Goal: Information Seeking & Learning: Learn about a topic

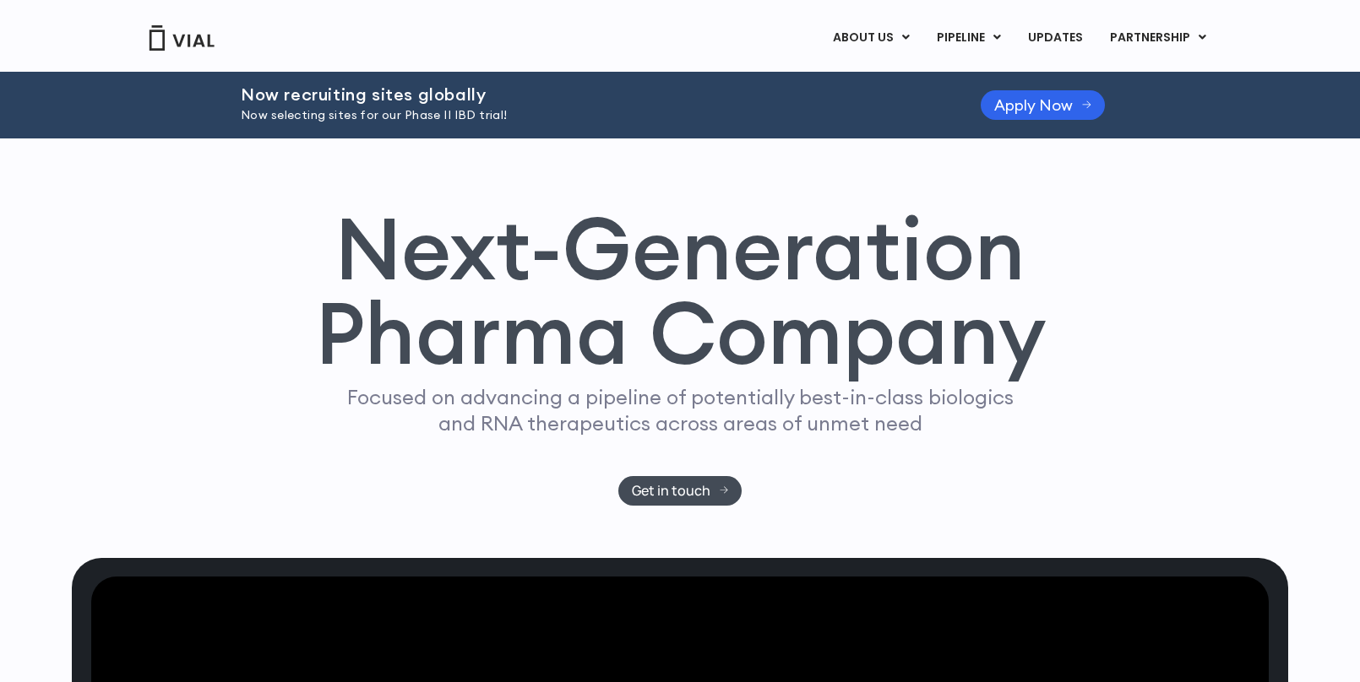
click at [1001, 122] on div "Now recruiting sites globally Now selecting sites for our Phase II IBD trial! A…" at bounding box center [680, 105] width 878 height 67
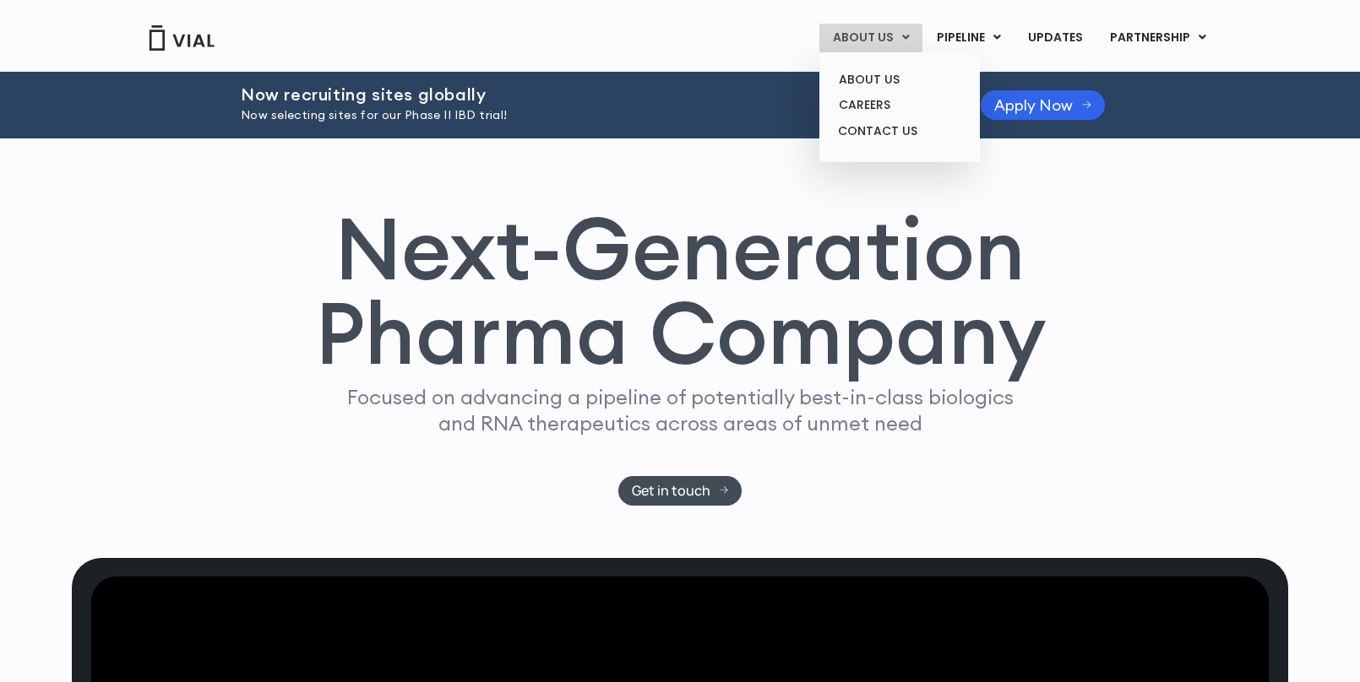
click at [892, 46] on link "ABOUT US" at bounding box center [870, 38] width 103 height 29
click at [865, 101] on link "CAREERS" at bounding box center [899, 105] width 148 height 26
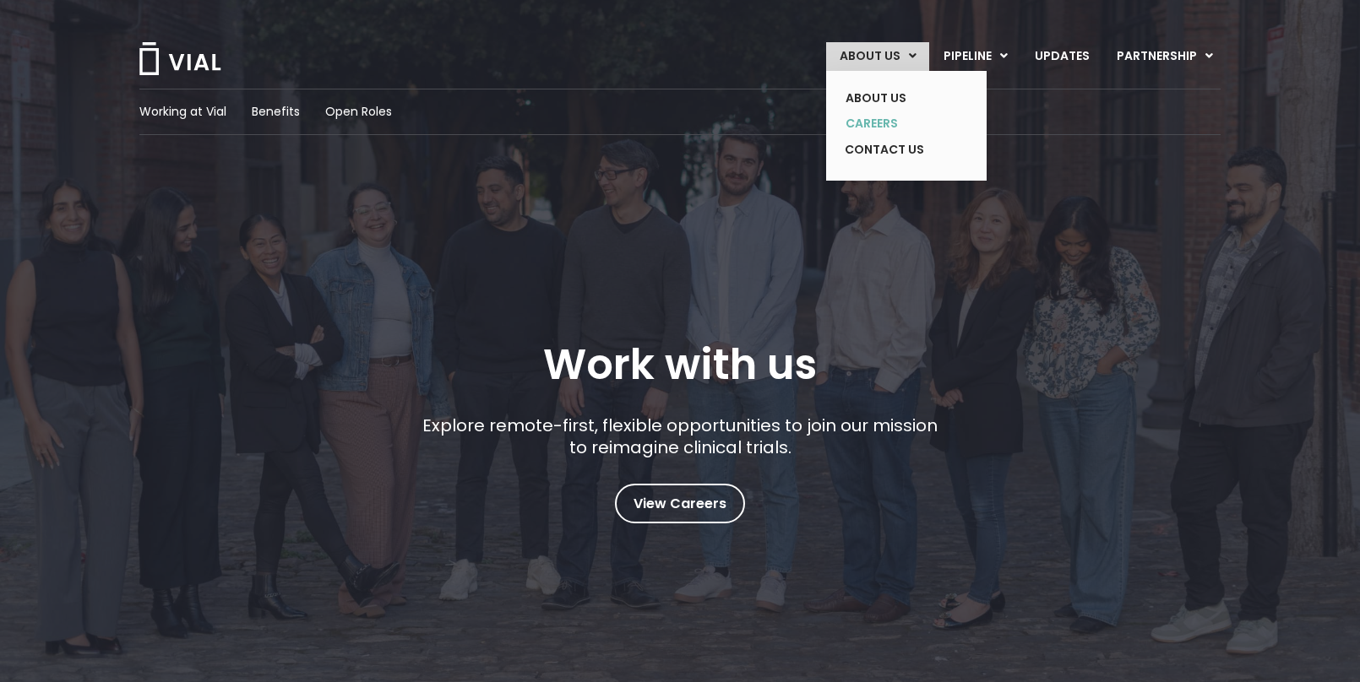
click at [894, 125] on link "CAREERS" at bounding box center [893, 124] width 123 height 26
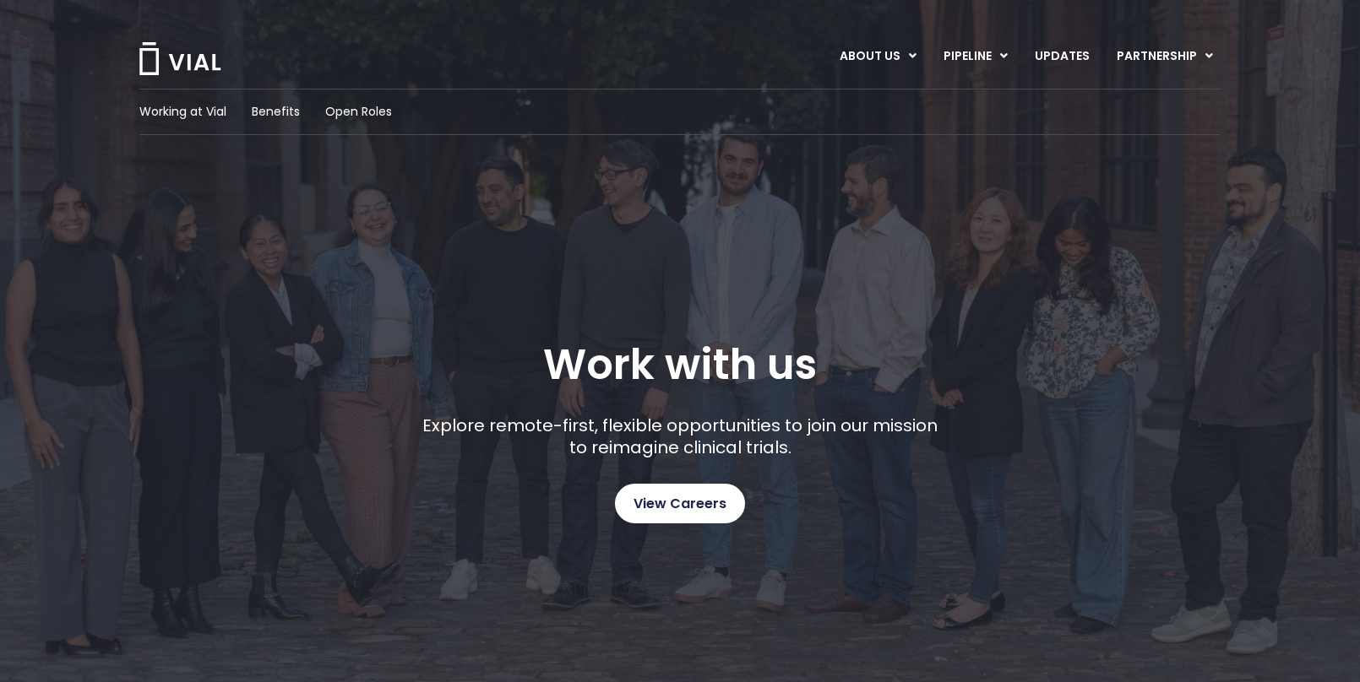
click at [659, 505] on span "View Careers" at bounding box center [679, 504] width 93 height 22
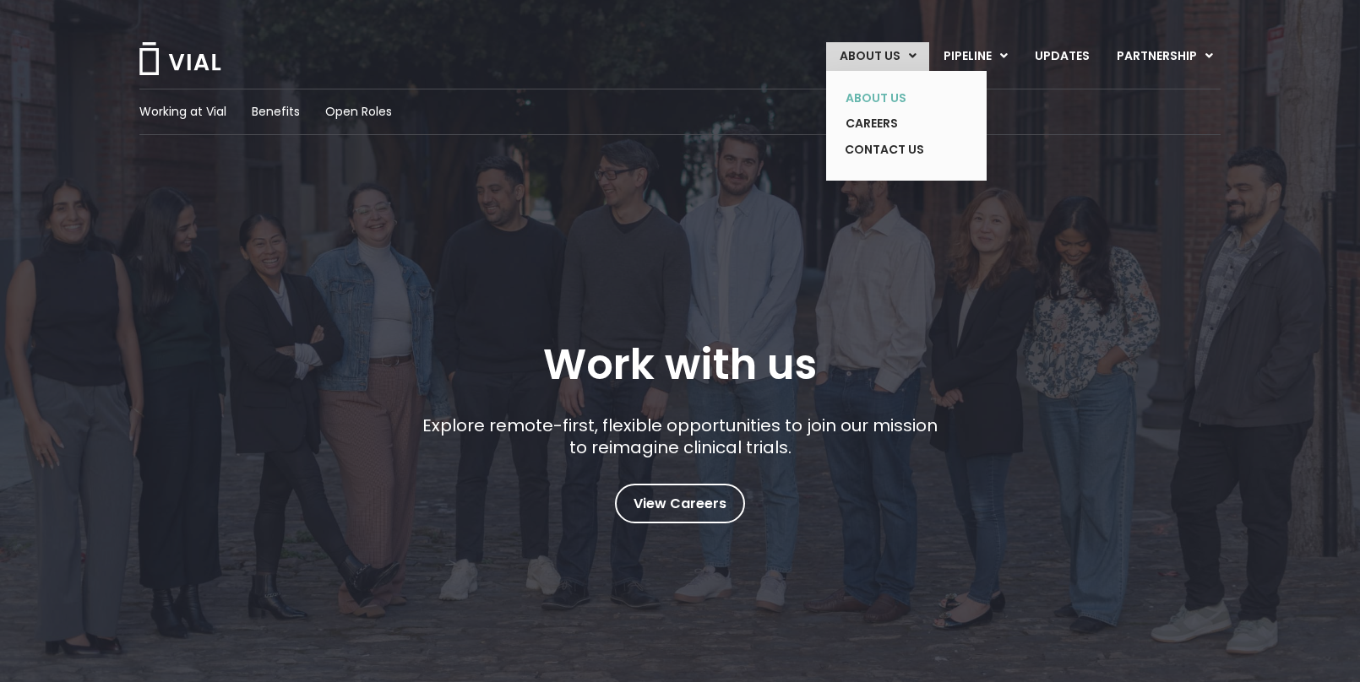
click at [886, 104] on link "ABOUT US" at bounding box center [893, 98] width 123 height 26
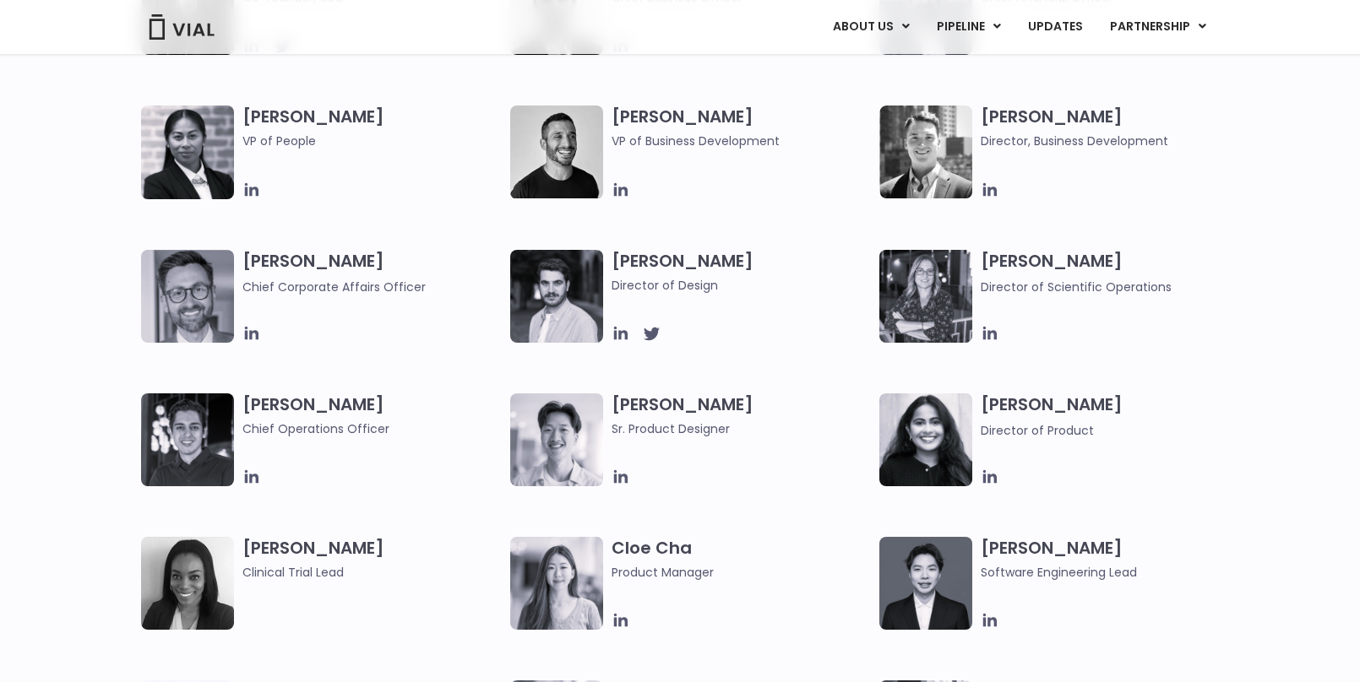
scroll to position [995, 0]
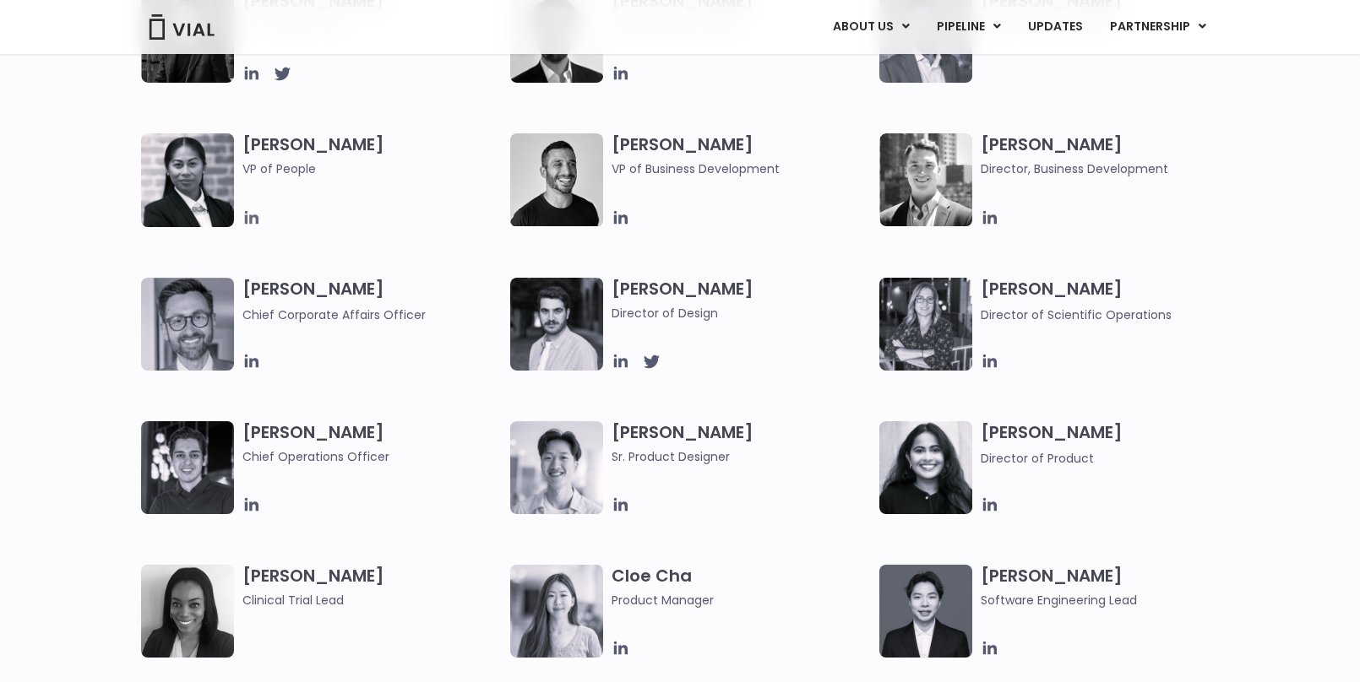
click at [254, 225] on icon at bounding box center [251, 218] width 19 height 19
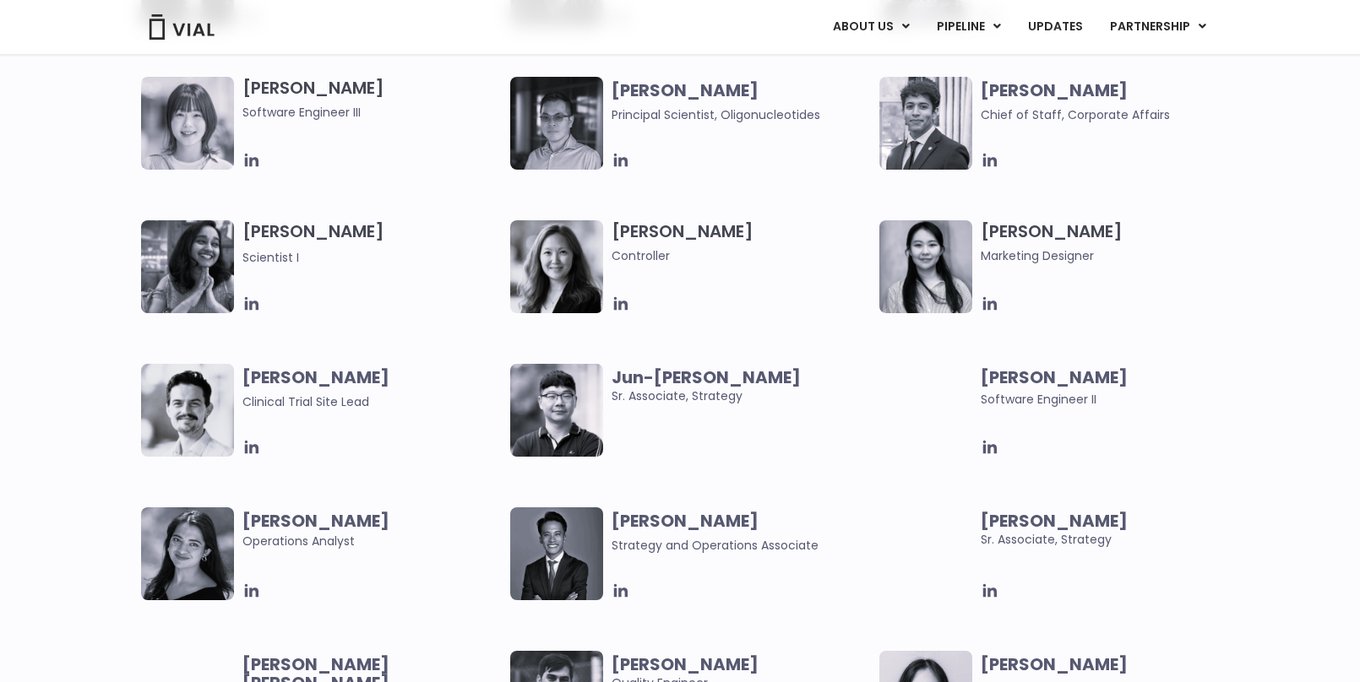
scroll to position [3481, 0]
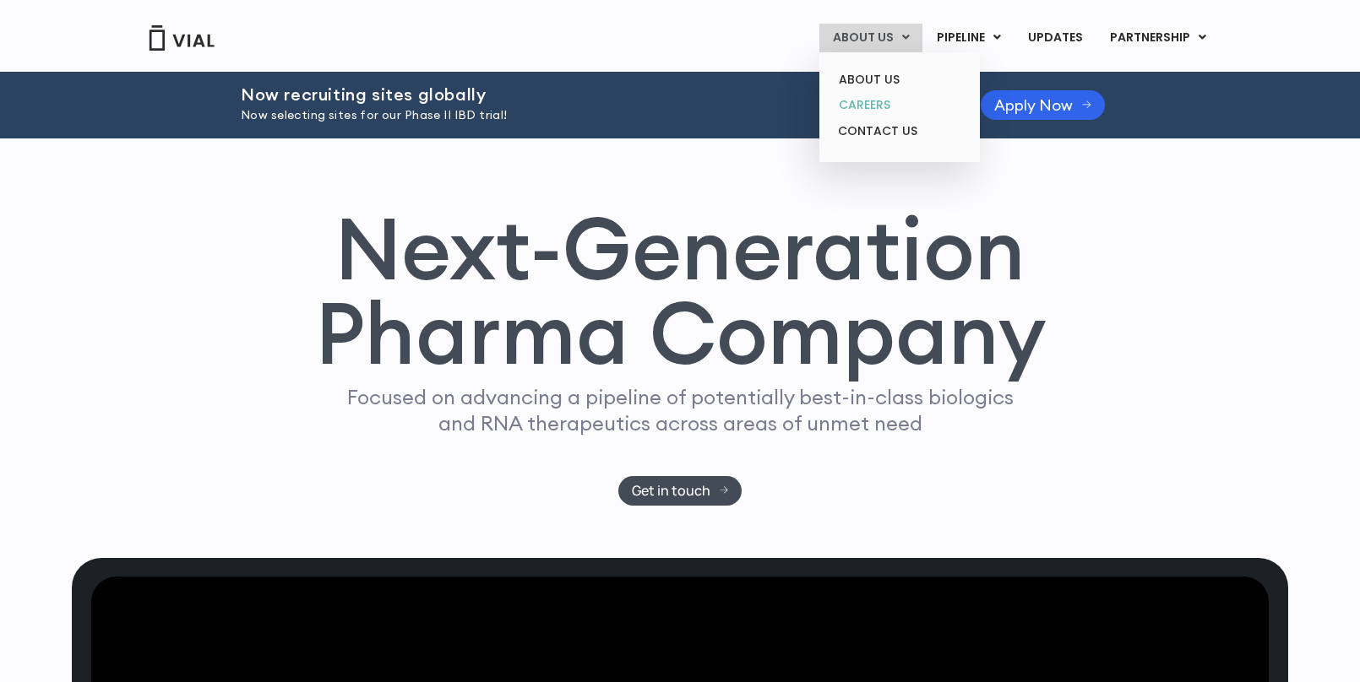
click at [883, 103] on link "CAREERS" at bounding box center [899, 105] width 148 height 26
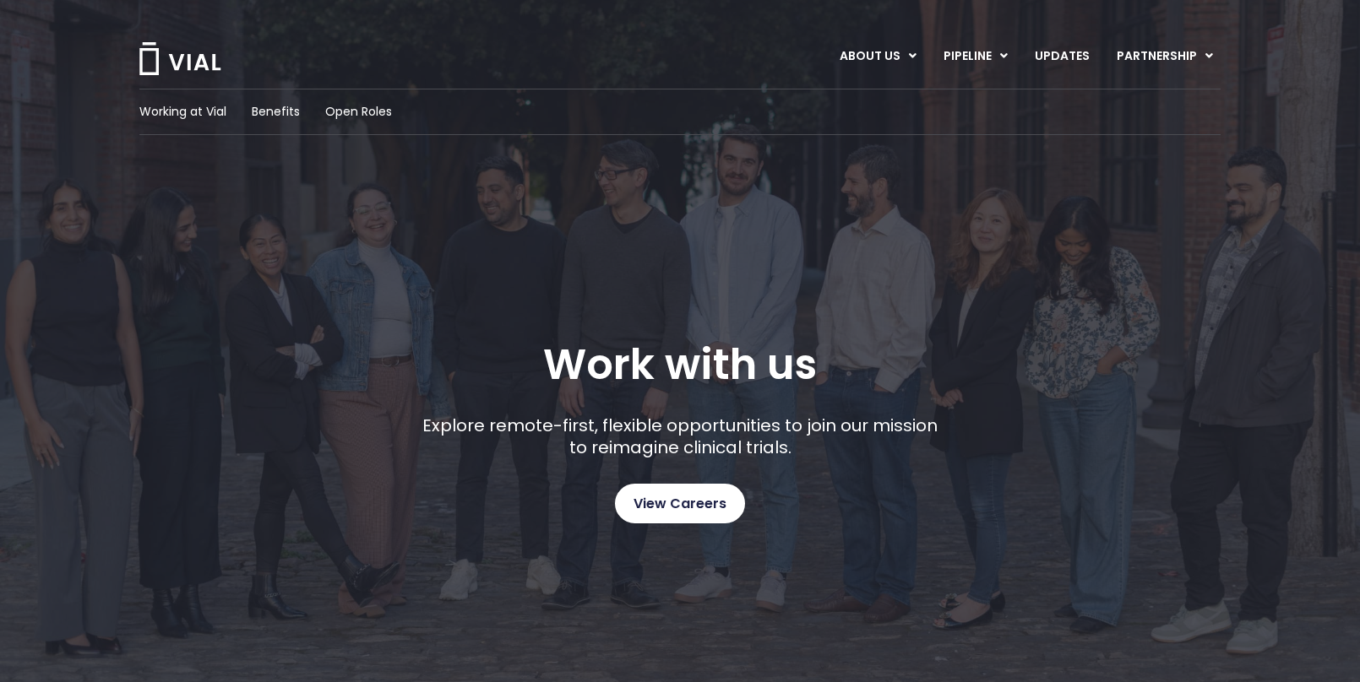
click at [700, 511] on span "View Careers" at bounding box center [679, 504] width 93 height 22
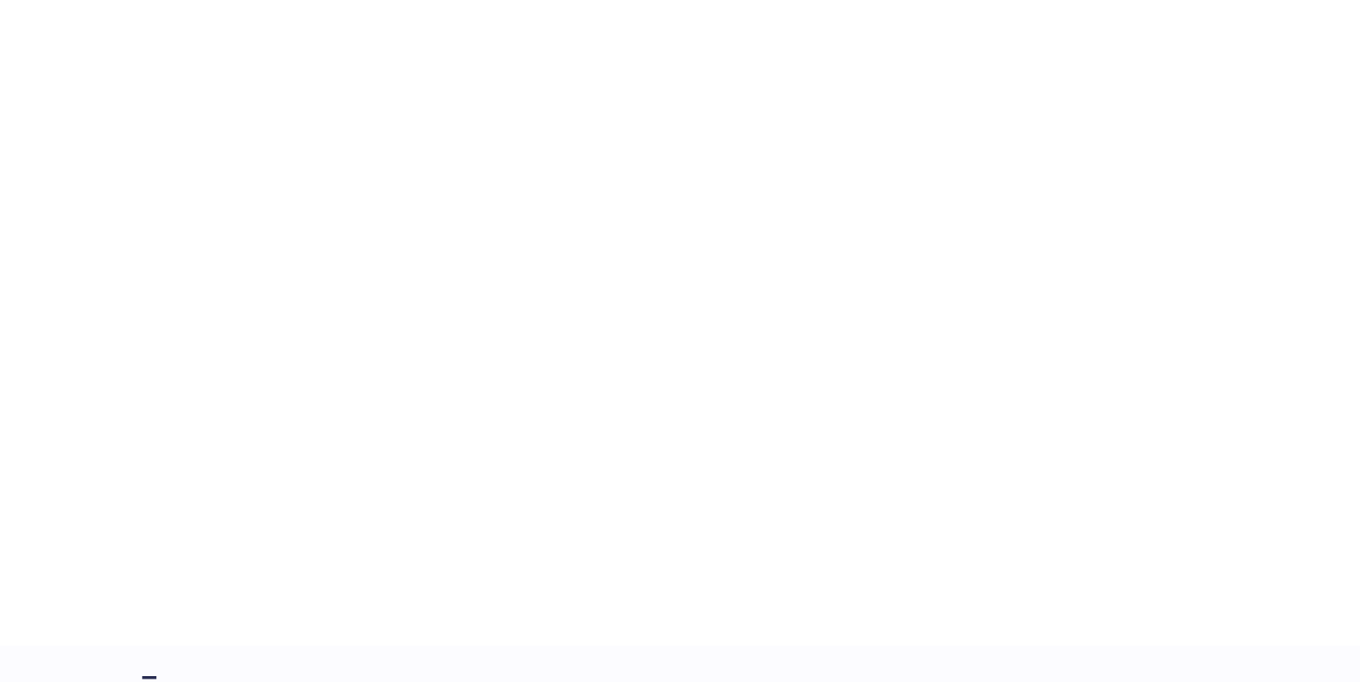
scroll to position [2588, 0]
